Goal: Navigation & Orientation: Go to known website

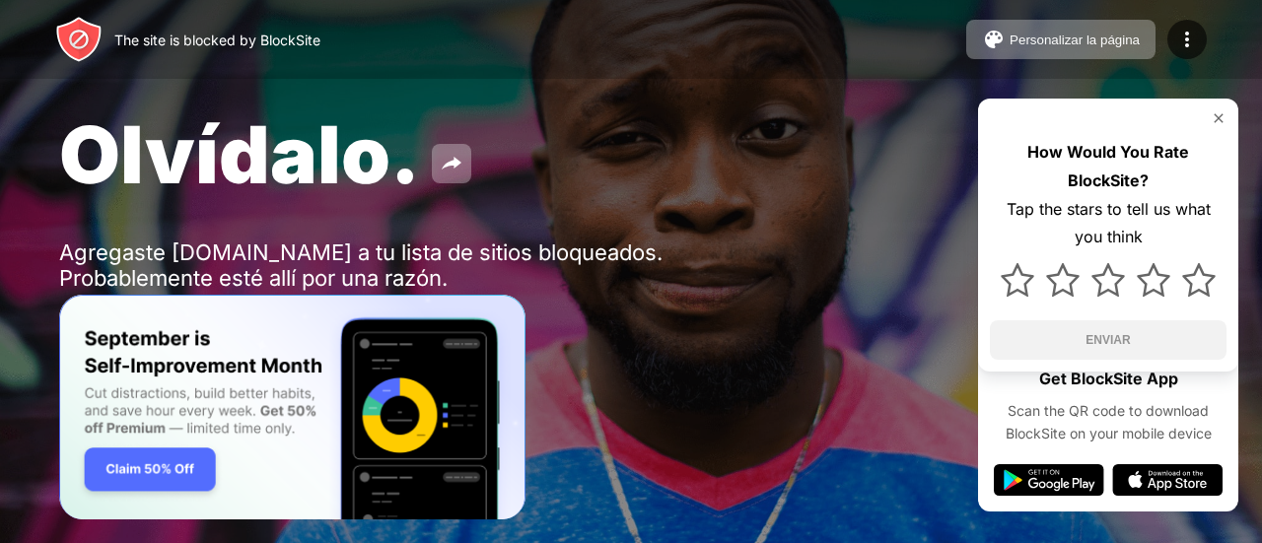
drag, startPoint x: 740, startPoint y: 471, endPoint x: 704, endPoint y: 420, distance: 62.9
click at [704, 420] on div "Olvídalo. Agregaste youtube.com a tu lista de sitios bloqueados. Probablemente …" at bounding box center [631, 228] width 1262 height 456
